Goal: Download file/media

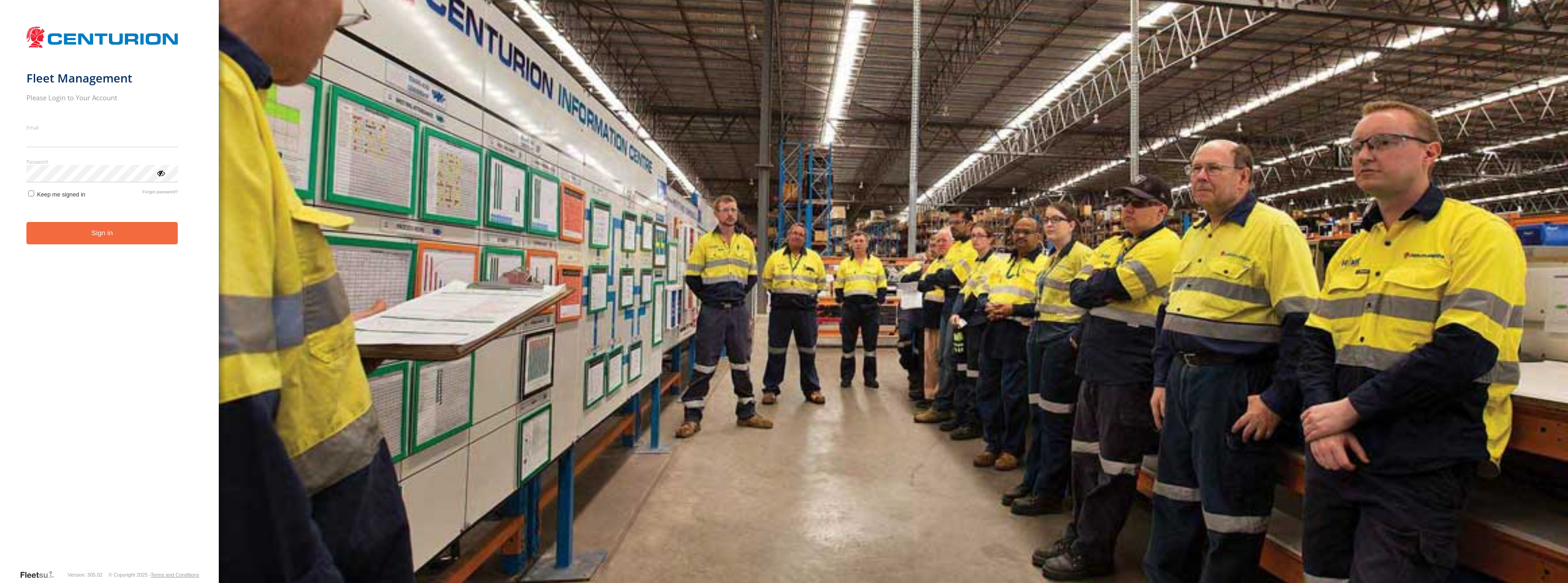
type input "**********"
click at [109, 295] on form "**********" at bounding box center [109, 295] width 166 height 547
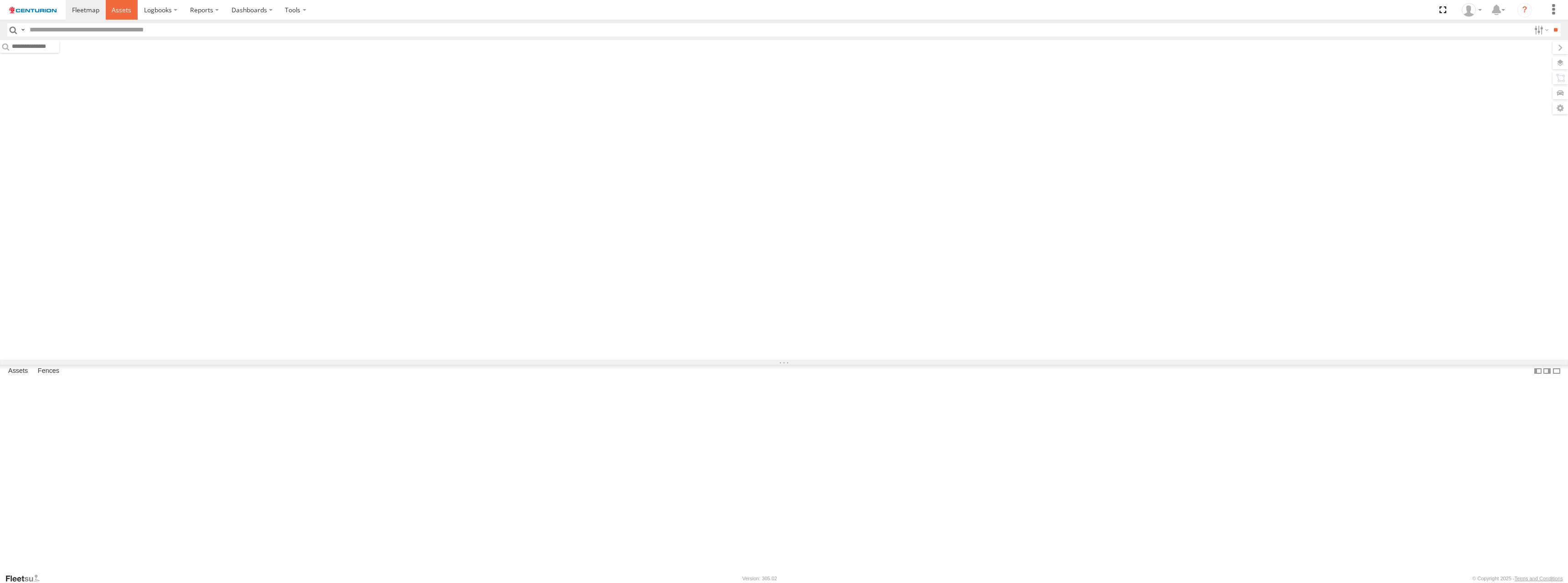
click at [121, 9] on span at bounding box center [121, 10] width 19 height 9
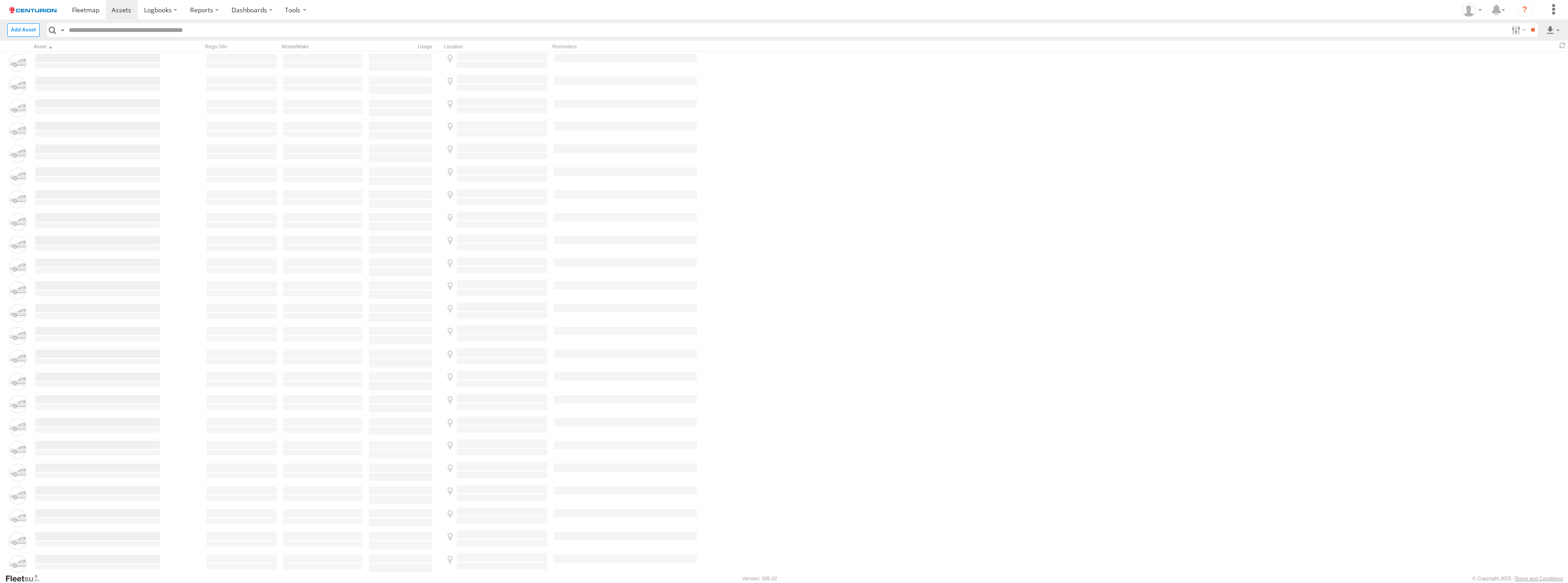
click at [783, 29] on input "text" at bounding box center [786, 30] width 1442 height 13
click at [1553, 29] on label at bounding box center [1553, 30] width 15 height 13
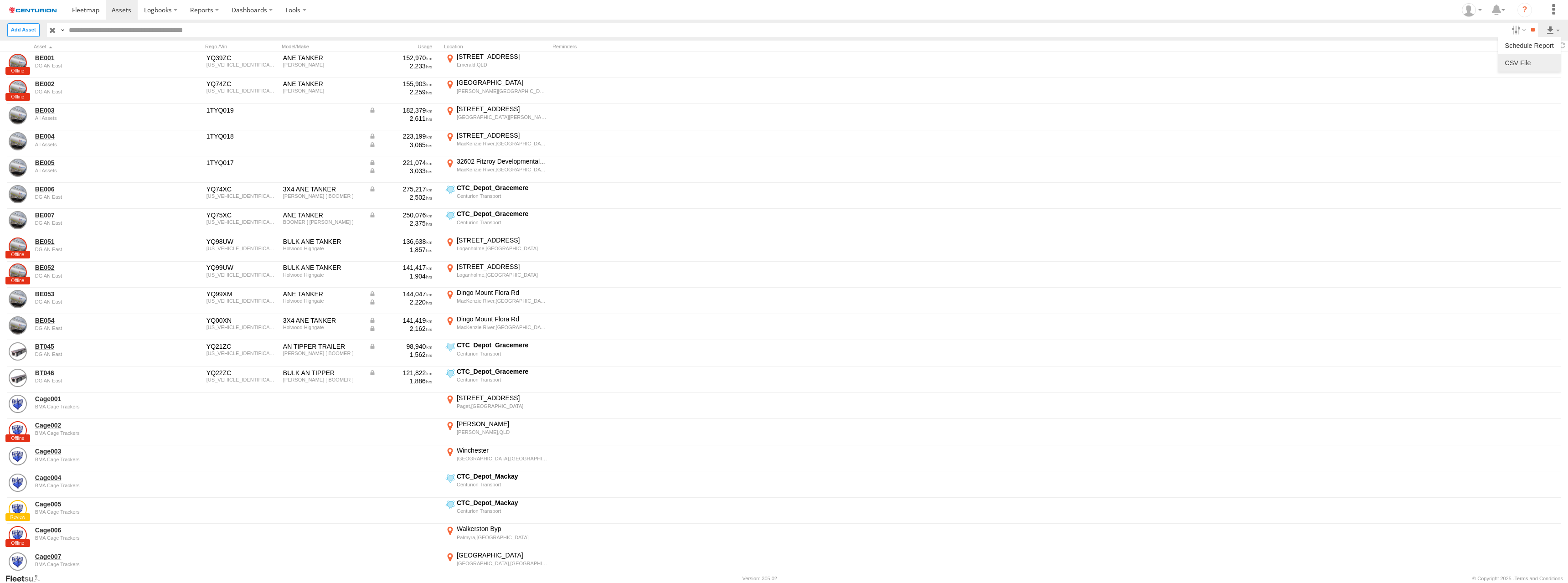
click at [1529, 63] on label at bounding box center [1529, 63] width 55 height 13
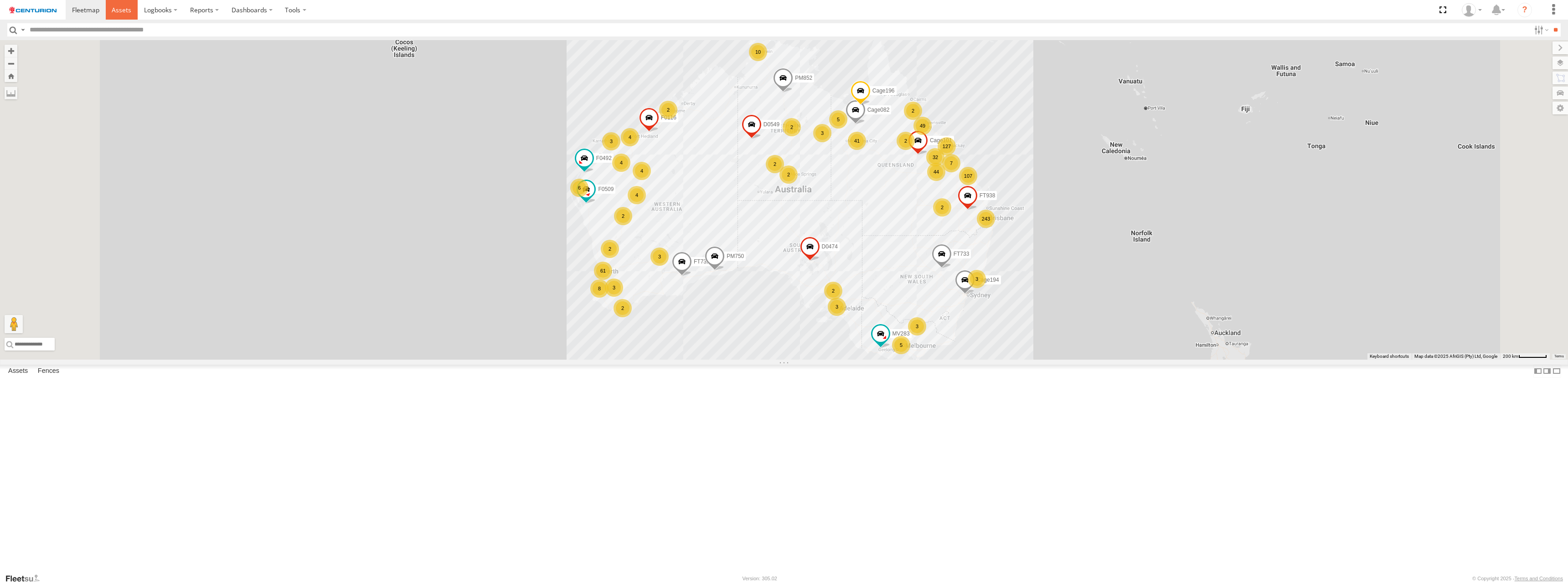
click at [121, 9] on span at bounding box center [121, 10] width 19 height 9
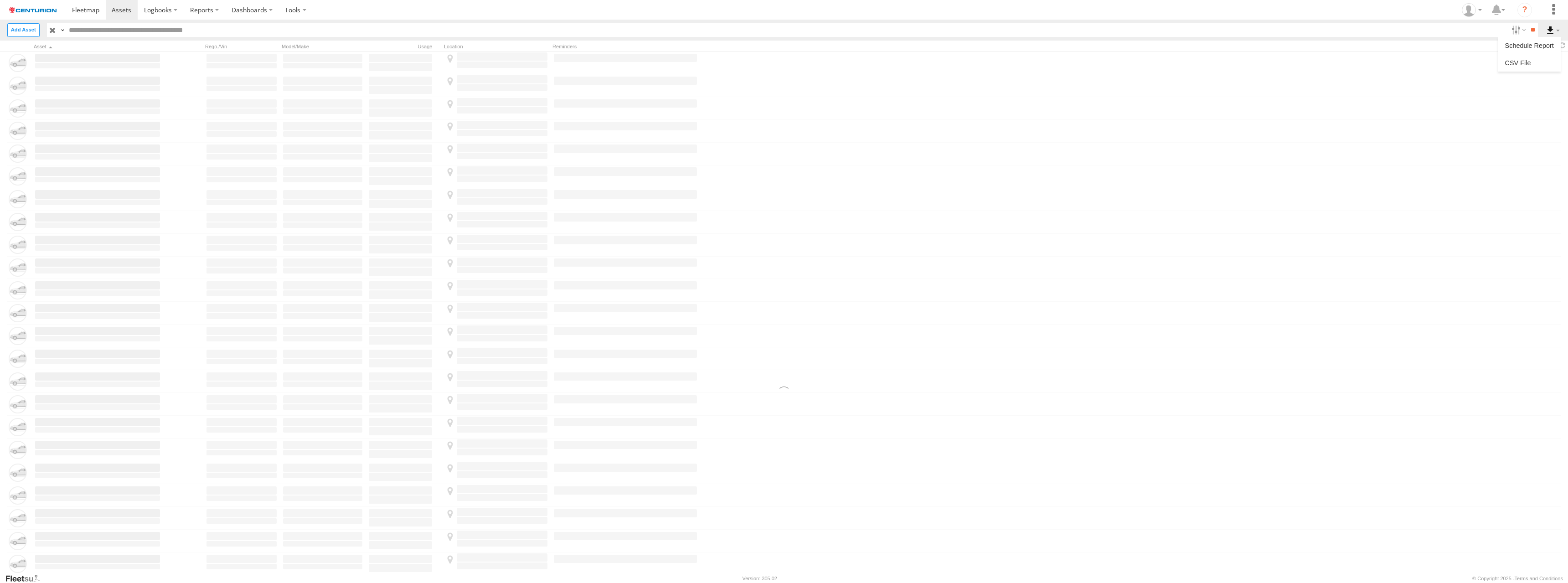
click at [1553, 29] on label at bounding box center [1553, 30] width 15 height 13
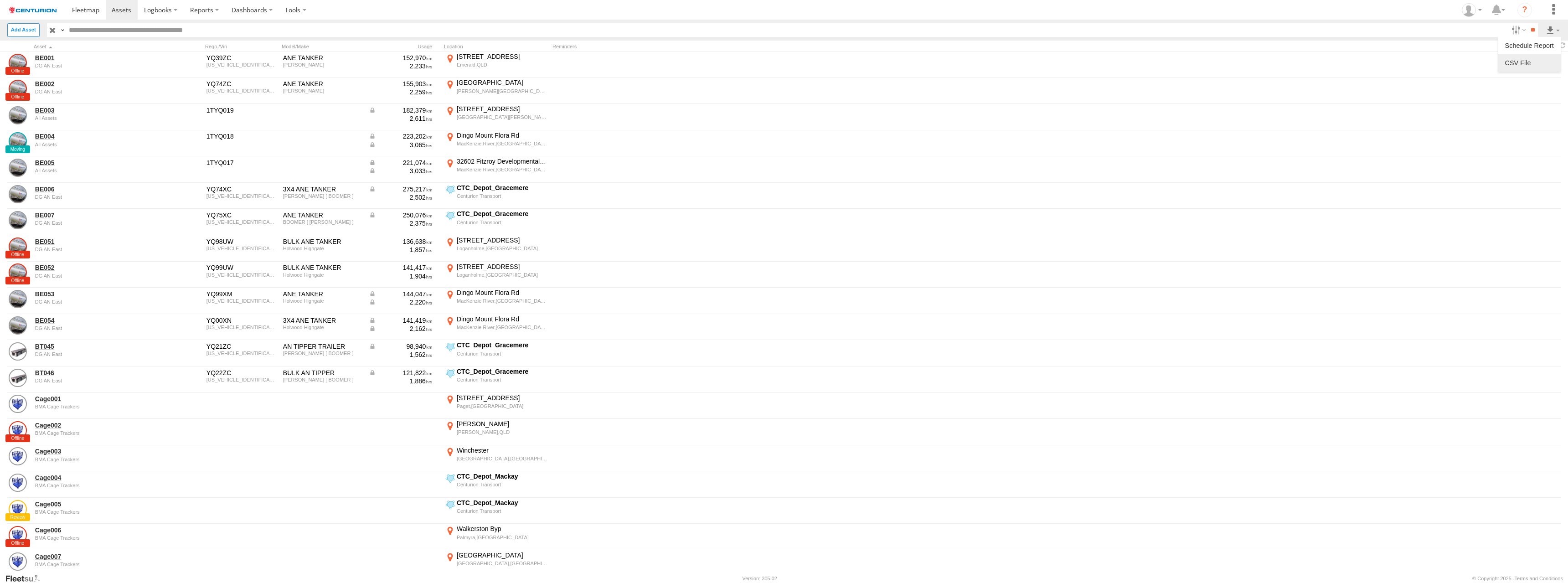
click at [1529, 63] on label at bounding box center [1529, 63] width 55 height 13
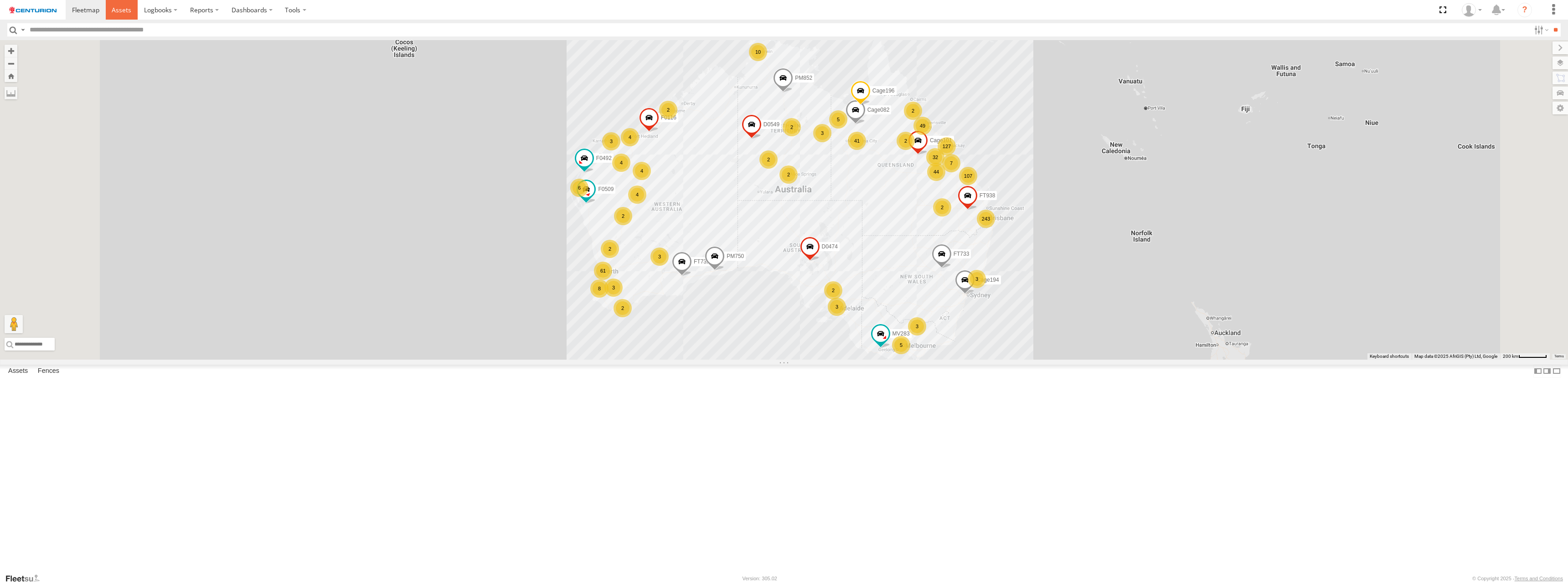
click at [121, 9] on span at bounding box center [121, 10] width 19 height 9
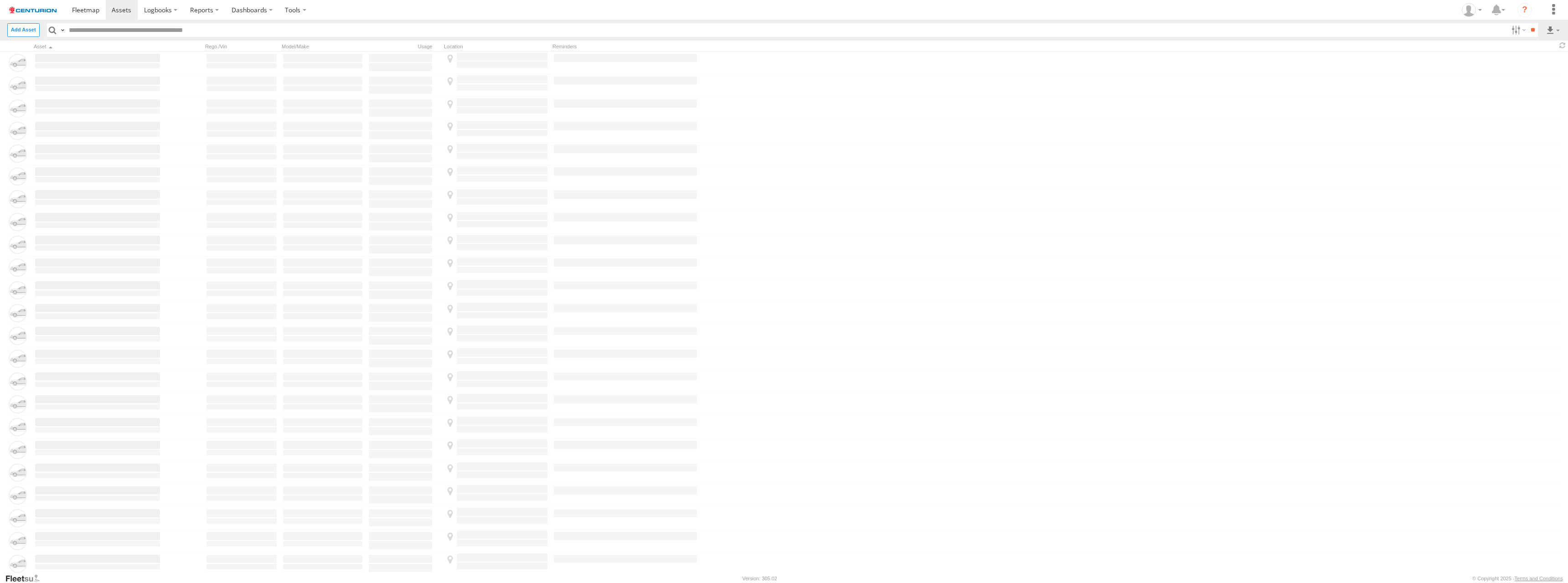
click at [783, 29] on input "text" at bounding box center [786, 30] width 1442 height 13
click at [1553, 29] on label at bounding box center [1553, 30] width 15 height 13
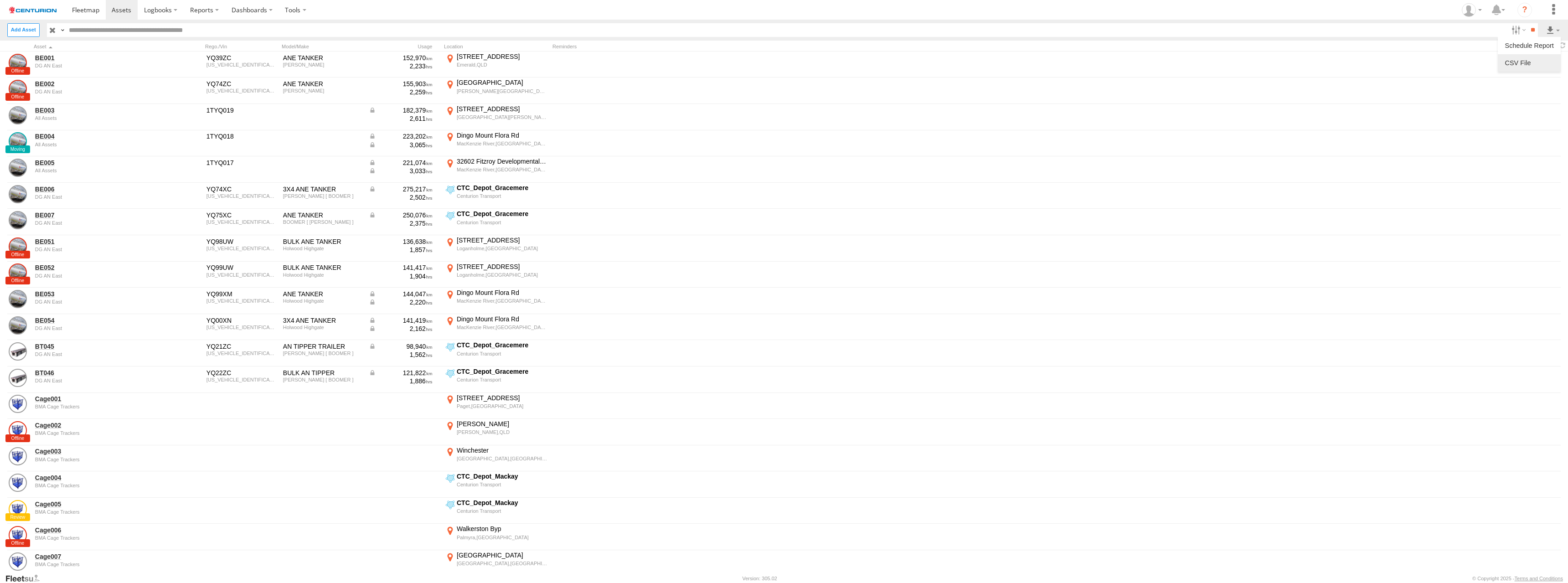
click at [1529, 63] on label at bounding box center [1529, 63] width 55 height 13
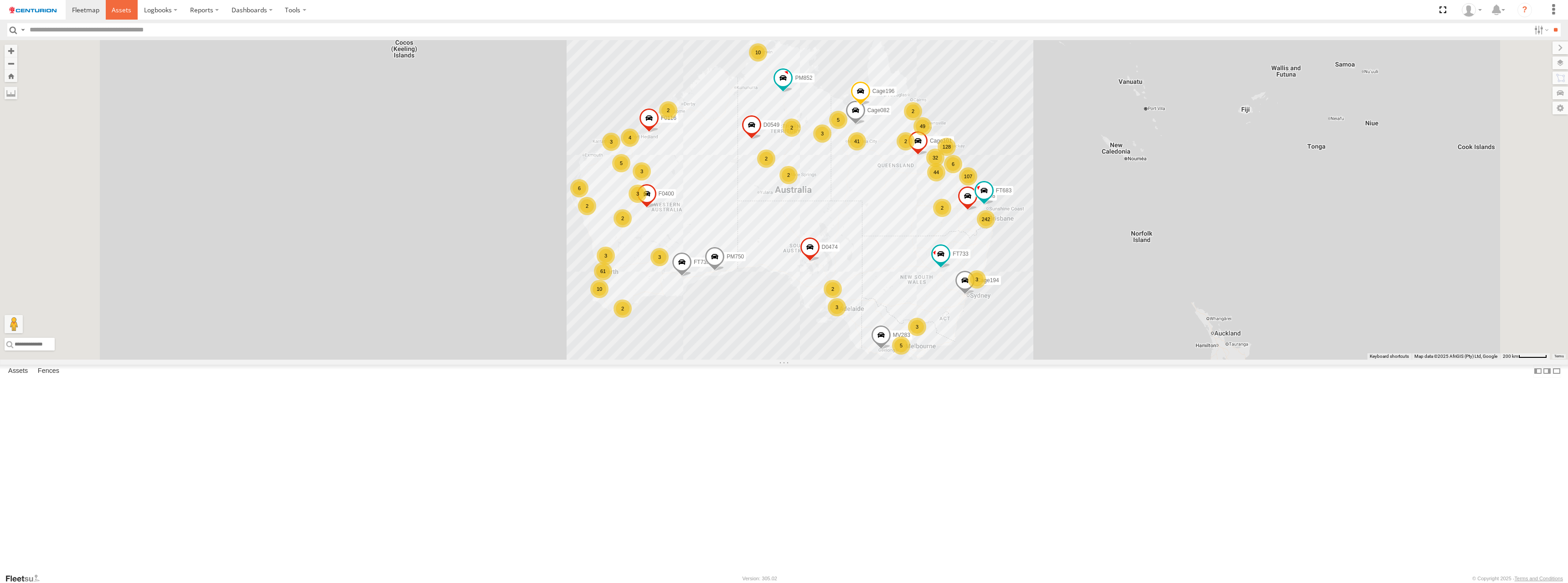
click at [121, 9] on span at bounding box center [121, 10] width 19 height 9
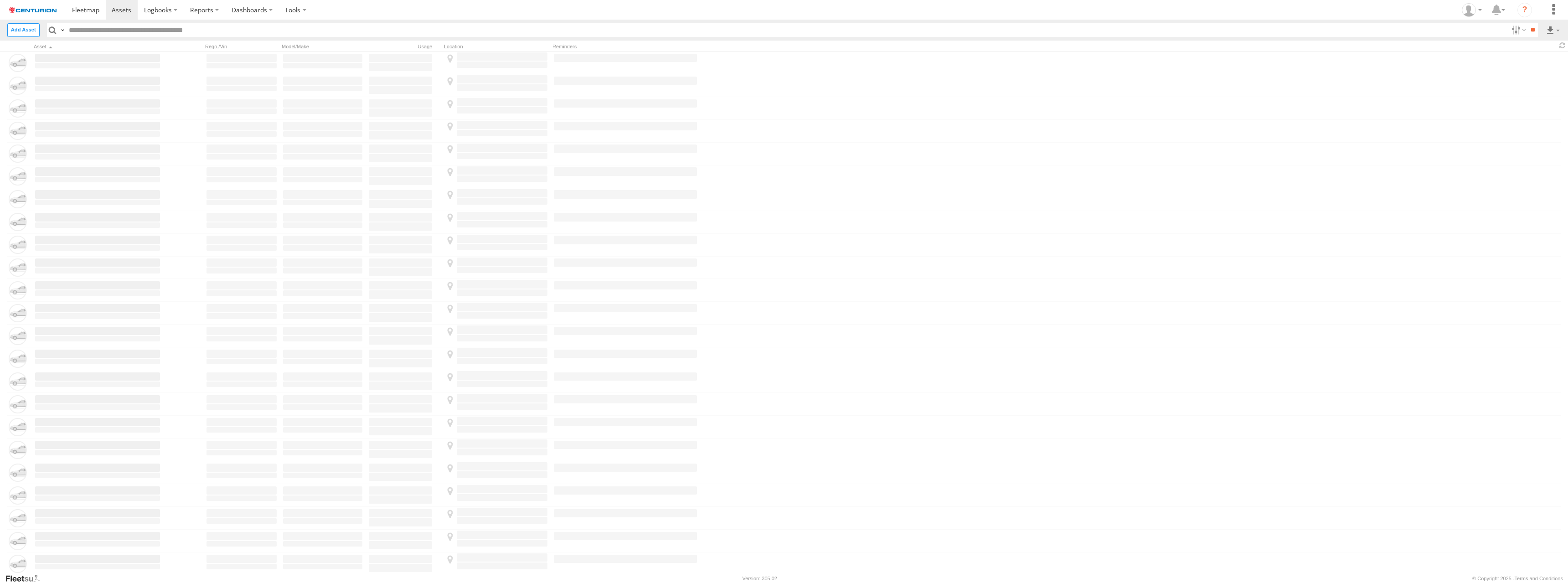
click at [783, 29] on input "text" at bounding box center [786, 30] width 1442 height 13
click at [1553, 29] on label at bounding box center [1553, 30] width 15 height 13
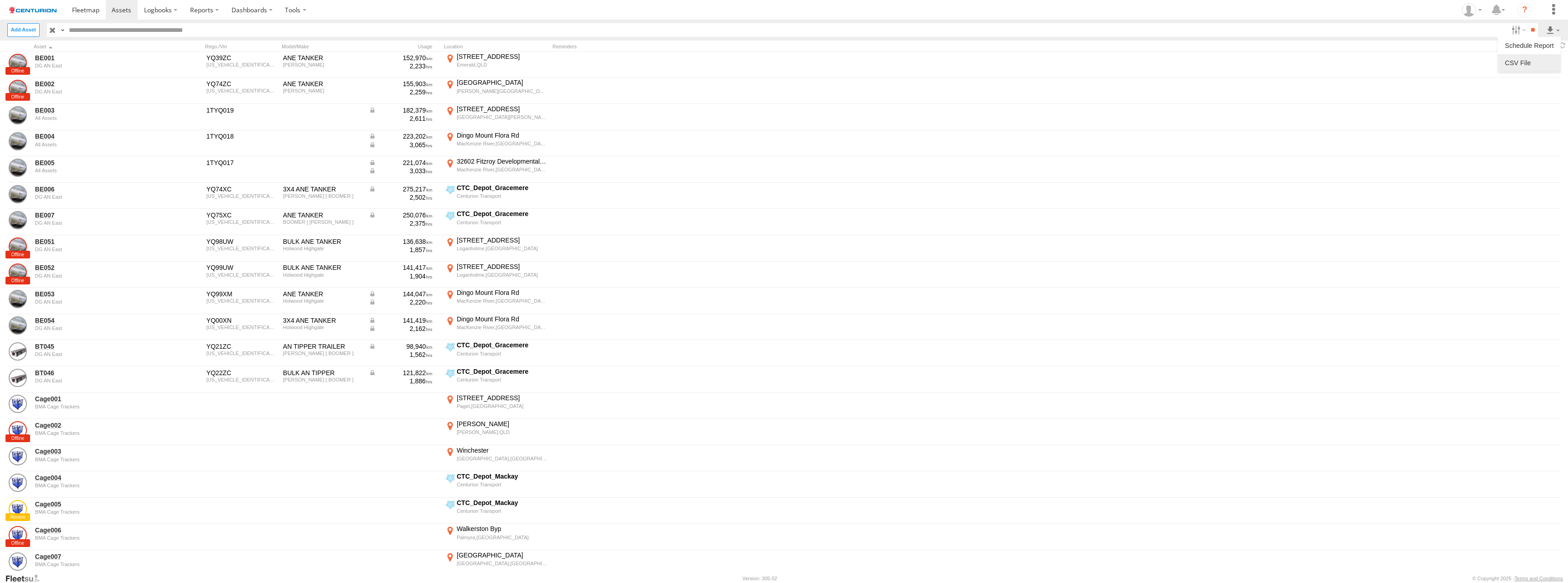
click at [1529, 63] on label at bounding box center [1529, 63] width 55 height 13
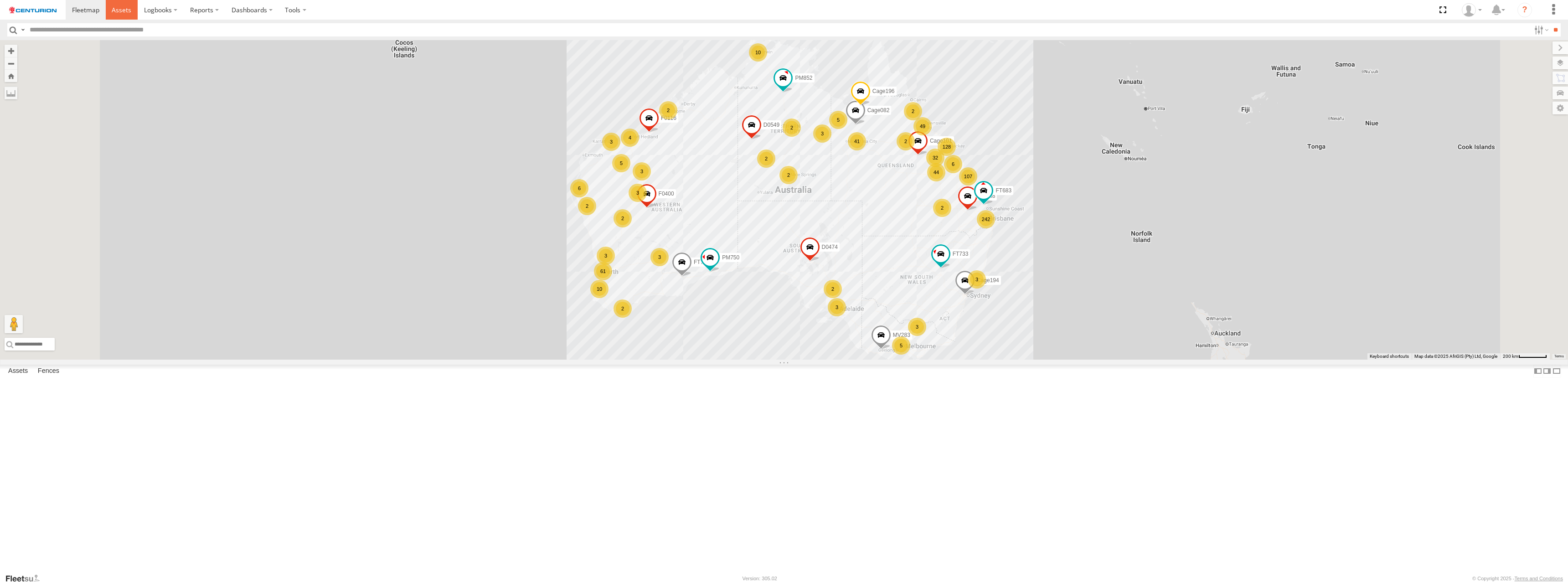
click at [121, 9] on span at bounding box center [121, 10] width 19 height 9
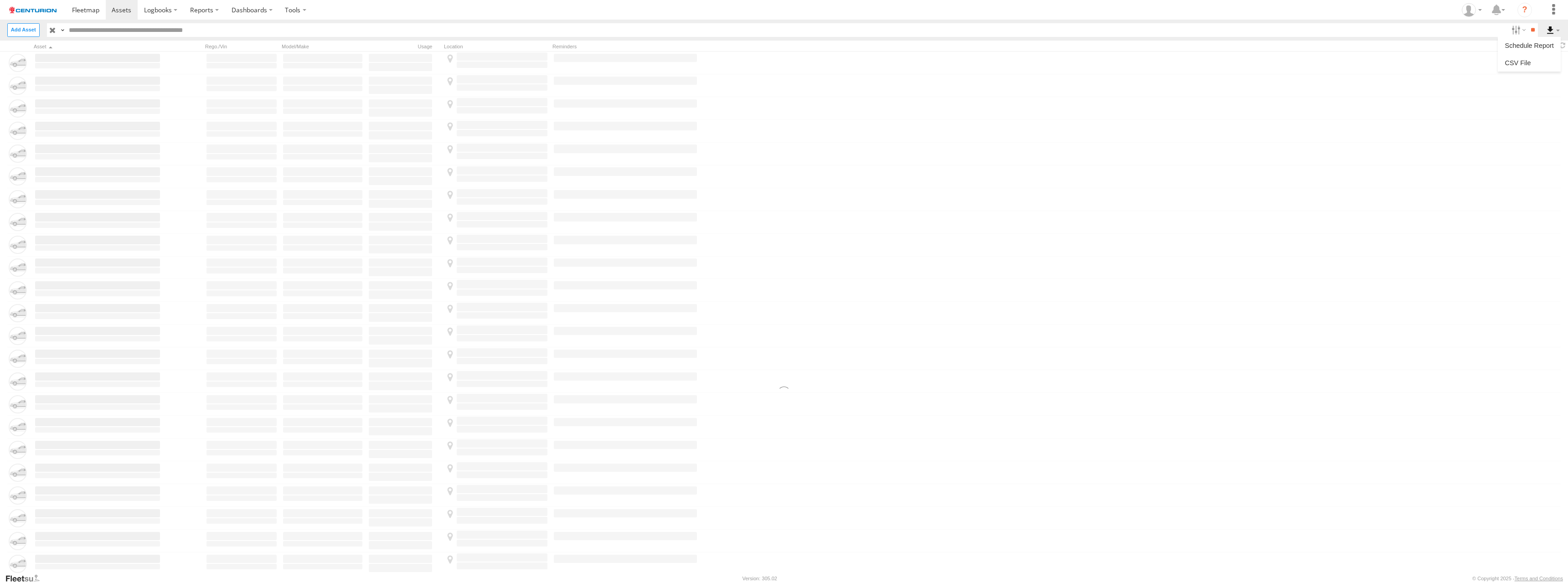
click at [1553, 29] on label at bounding box center [1553, 30] width 15 height 13
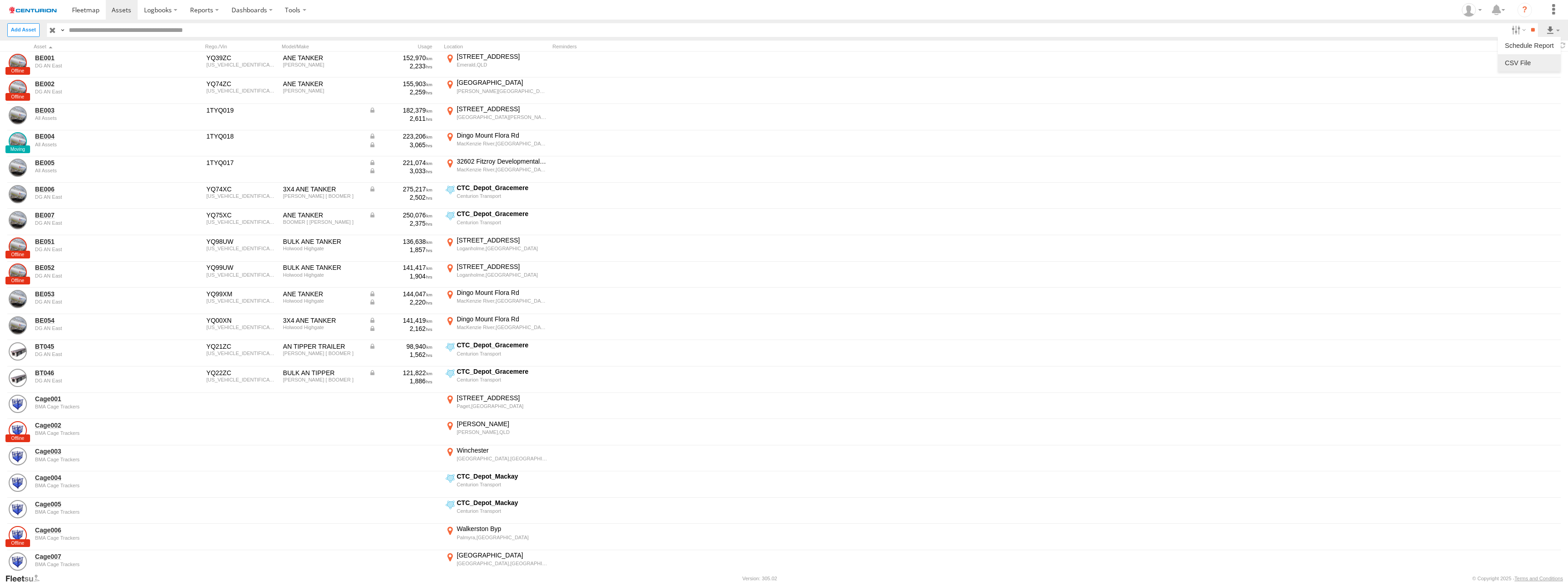
click at [1529, 63] on label at bounding box center [1529, 63] width 55 height 13
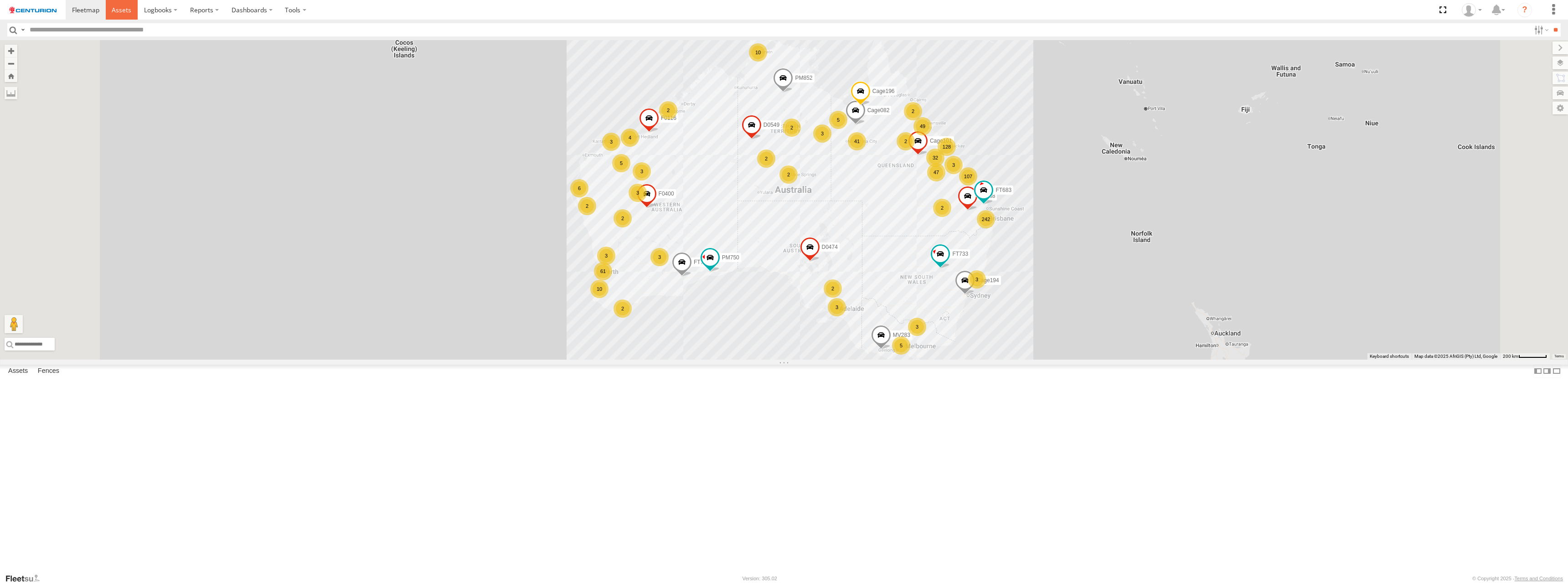
click at [121, 9] on span at bounding box center [121, 10] width 19 height 9
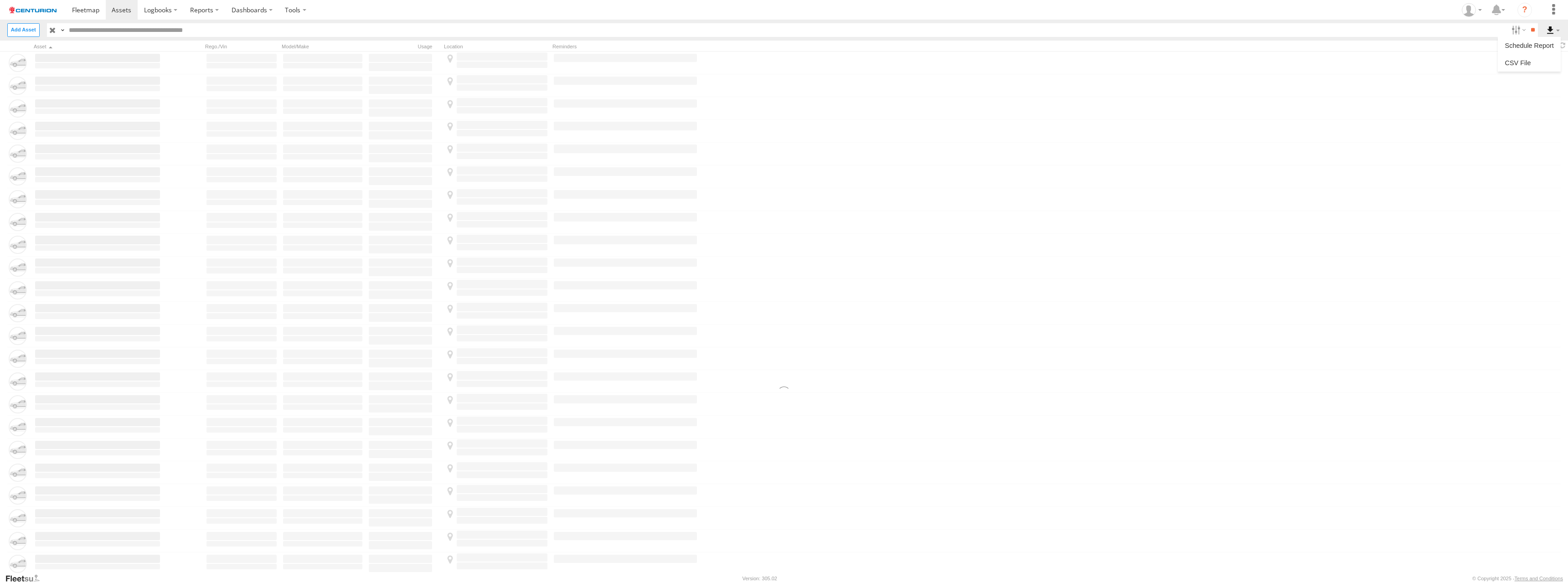
click at [1553, 29] on label at bounding box center [1553, 30] width 15 height 13
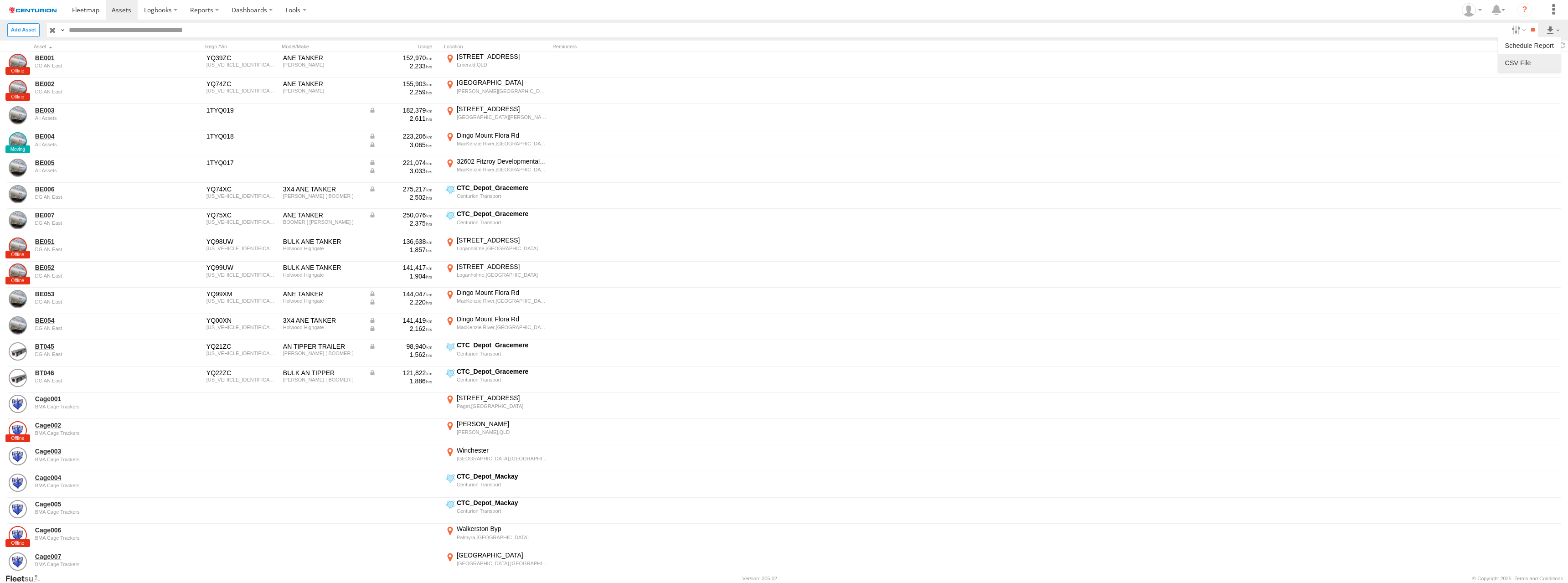
click at [1529, 63] on label at bounding box center [1529, 63] width 55 height 13
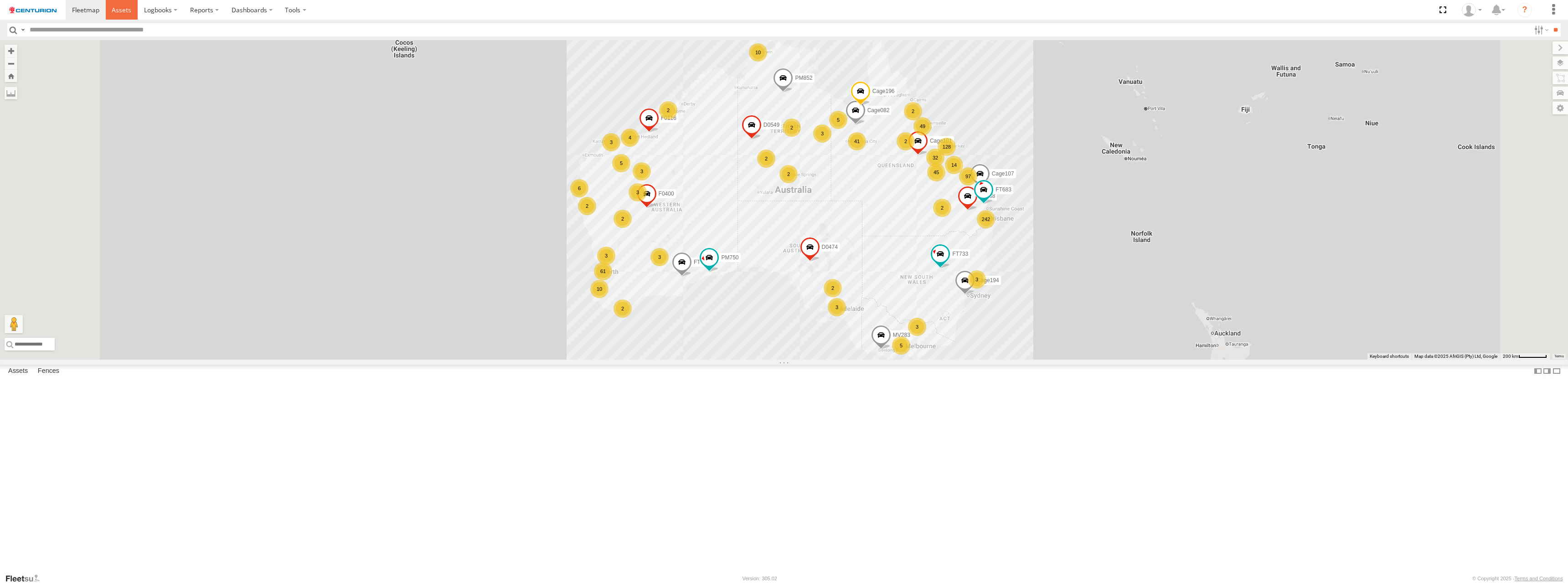
click at [121, 9] on span at bounding box center [121, 10] width 19 height 9
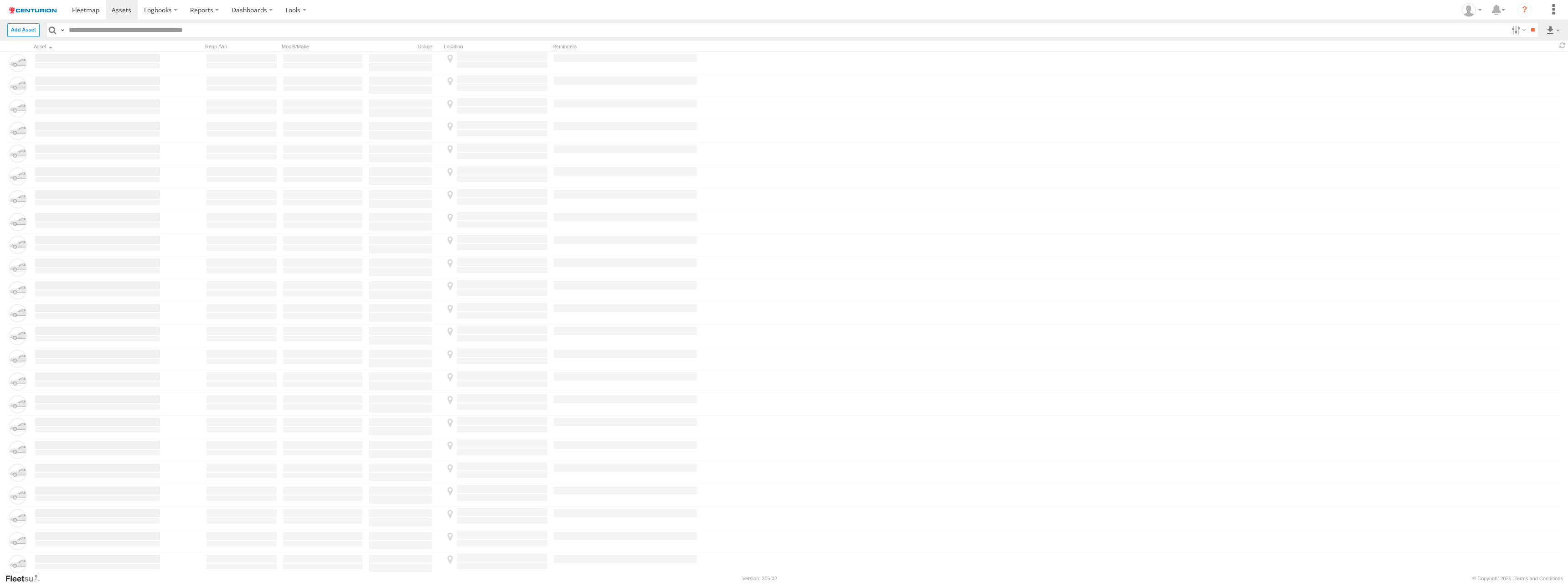
click at [783, 29] on input "text" at bounding box center [786, 30] width 1442 height 13
click at [1553, 29] on label at bounding box center [1553, 30] width 15 height 13
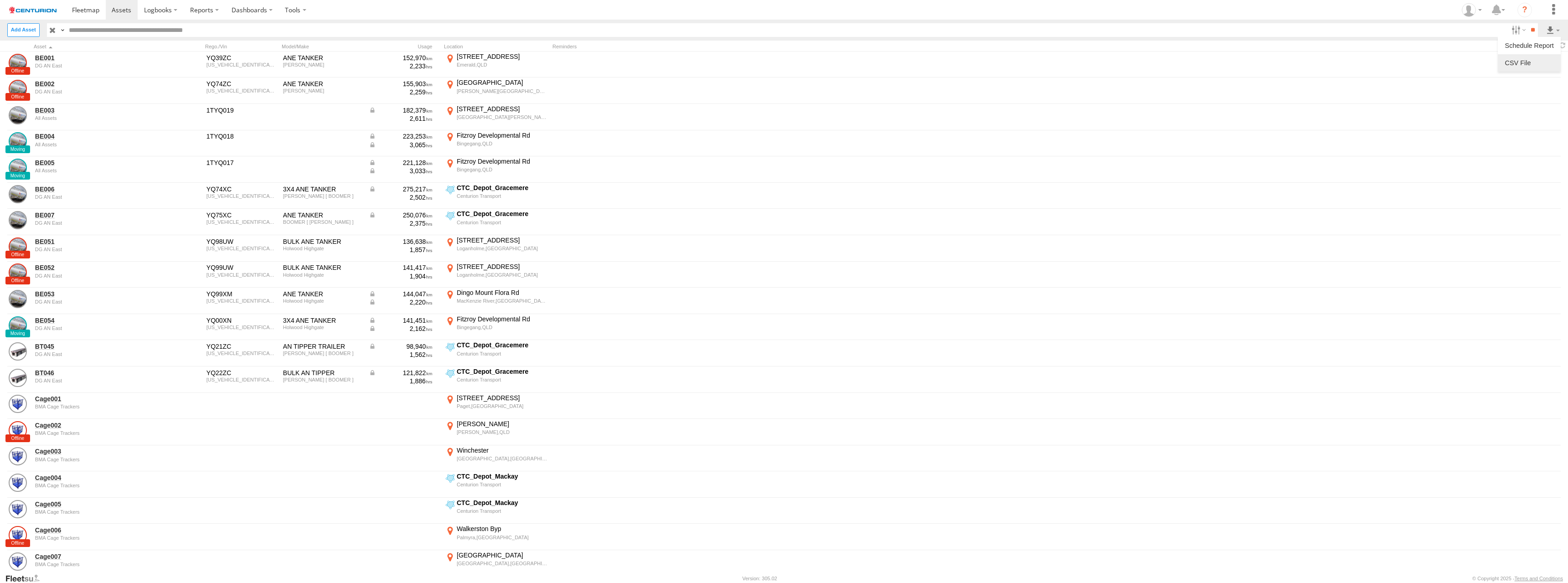
click at [1529, 63] on label at bounding box center [1529, 63] width 55 height 13
click at [0, 0] on button "Export" at bounding box center [0, 0] width 0 height 0
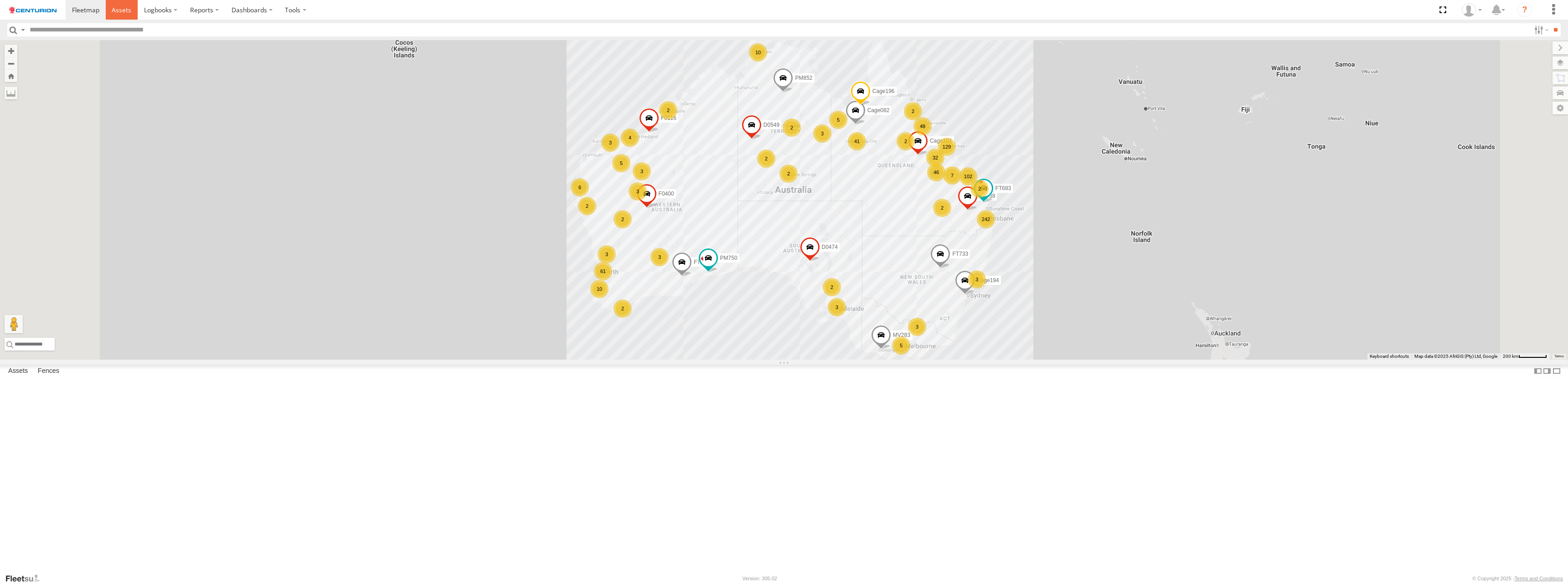
click at [121, 9] on span at bounding box center [121, 10] width 19 height 9
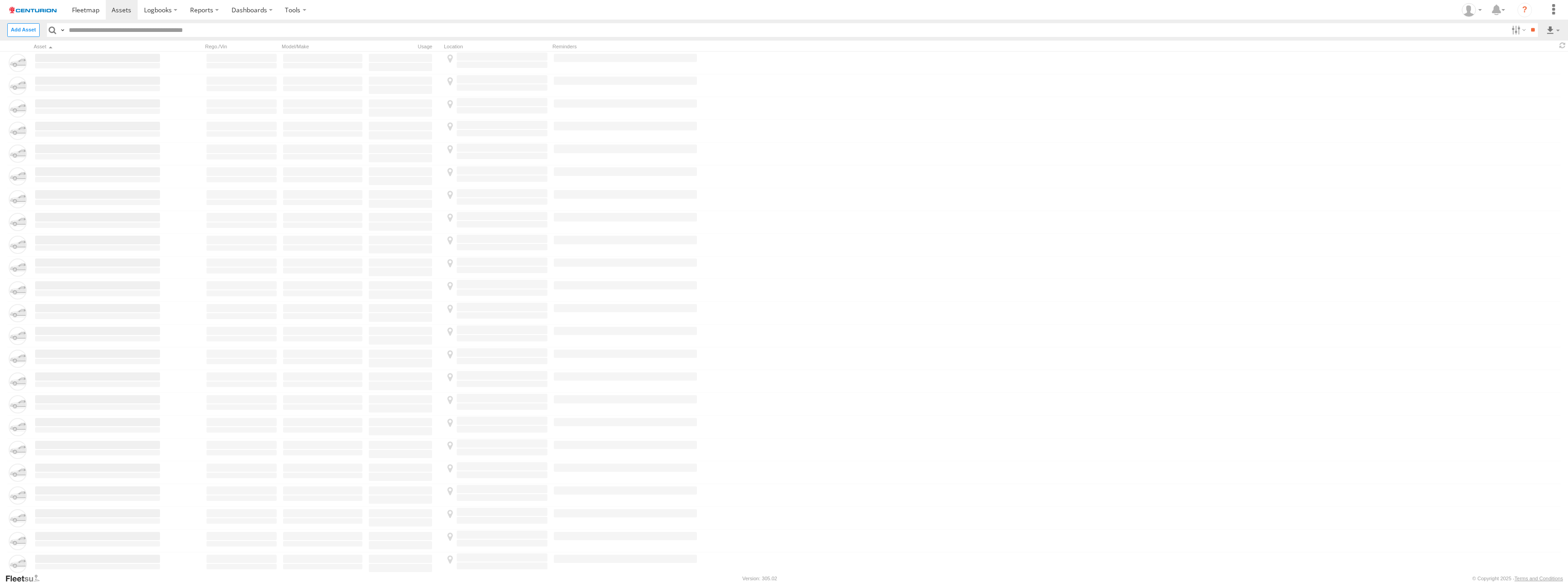
click at [783, 29] on input "text" at bounding box center [786, 30] width 1442 height 13
click at [1553, 29] on label at bounding box center [1553, 30] width 15 height 13
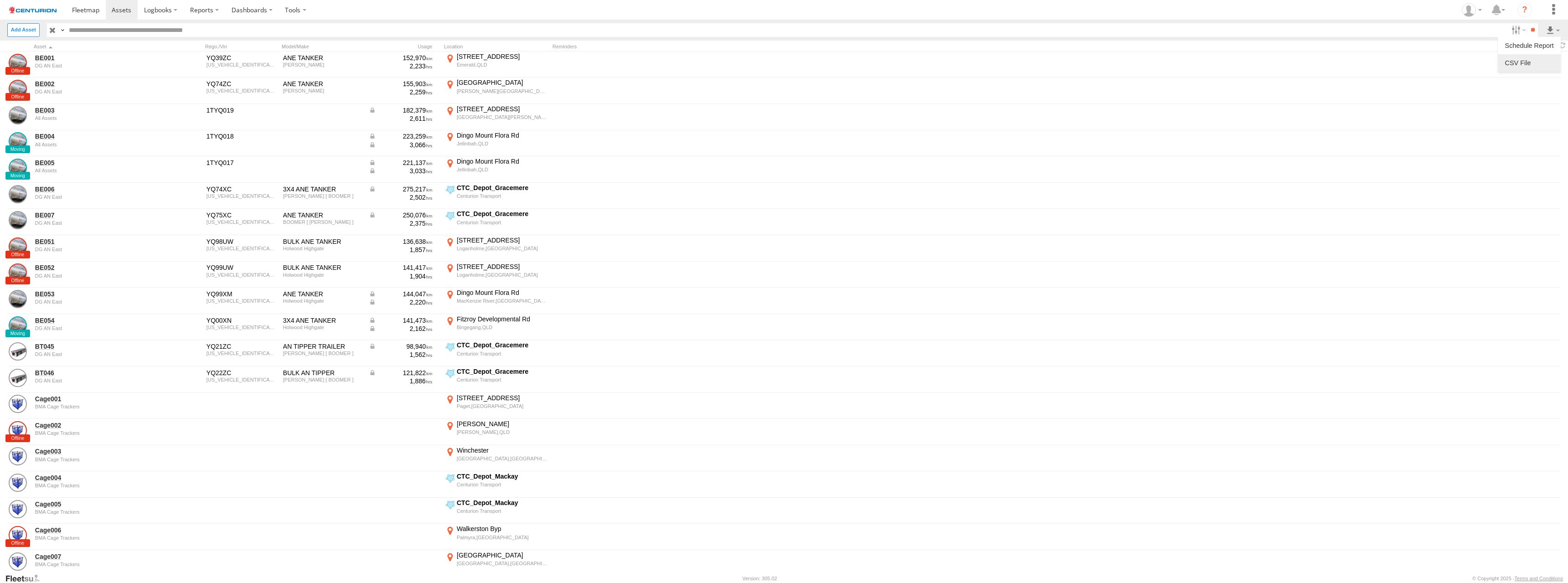
click at [1529, 63] on label at bounding box center [1529, 63] width 55 height 13
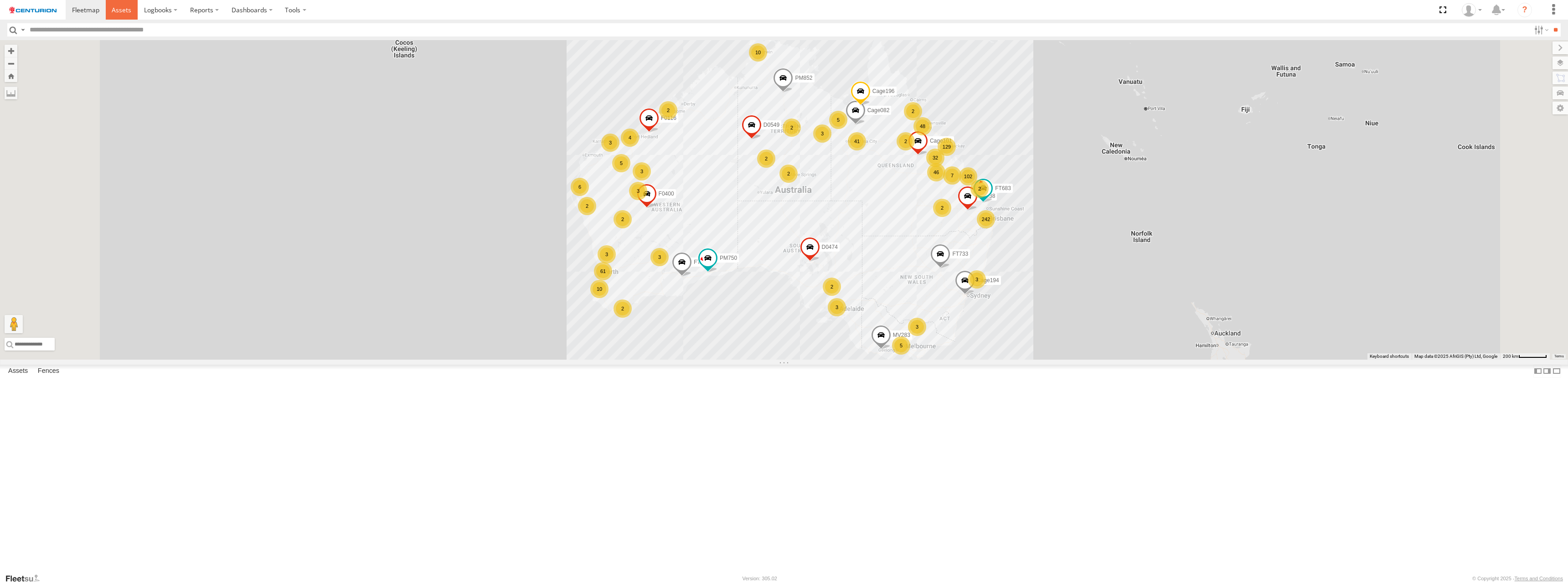
click at [121, 9] on span at bounding box center [121, 10] width 19 height 9
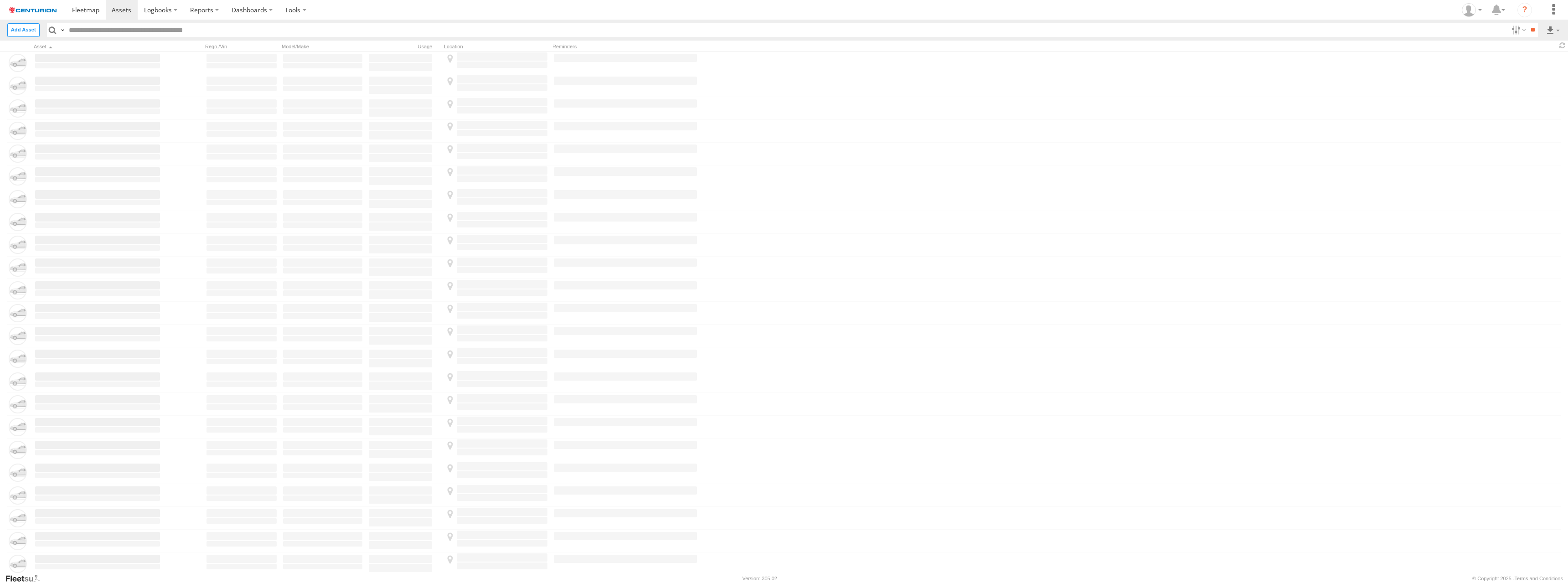
click at [783, 29] on input "text" at bounding box center [786, 30] width 1442 height 13
click at [1553, 29] on label at bounding box center [1553, 30] width 15 height 13
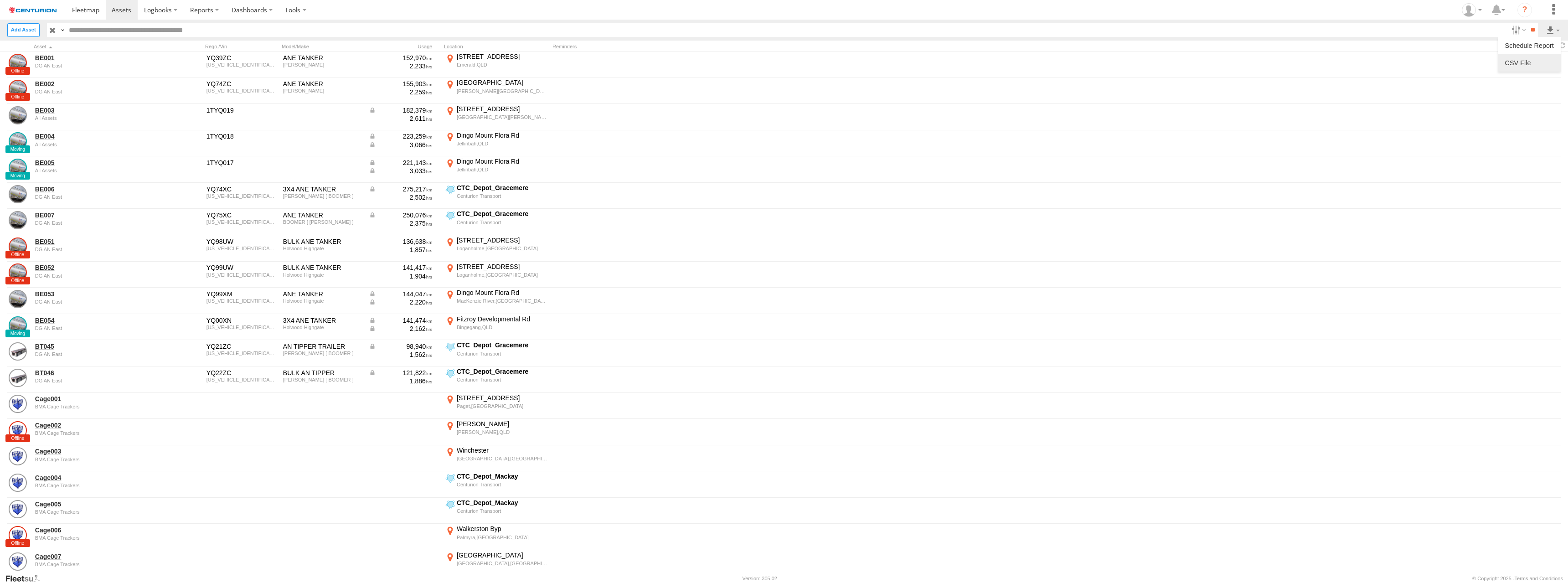
click at [1529, 63] on label at bounding box center [1529, 63] width 55 height 13
